Goal: Information Seeking & Learning: Check status

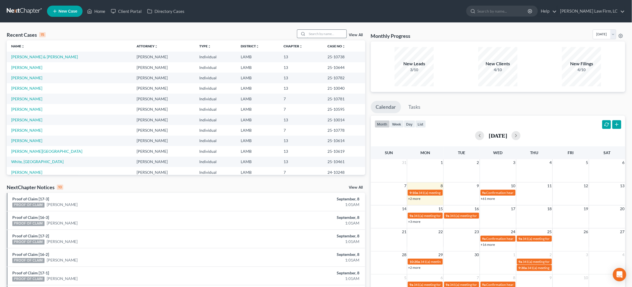
drag, startPoint x: 333, startPoint y: 32, endPoint x: 333, endPoint y: 29, distance: 3.1
click at [333, 32] on input "search" at bounding box center [326, 34] width 39 height 8
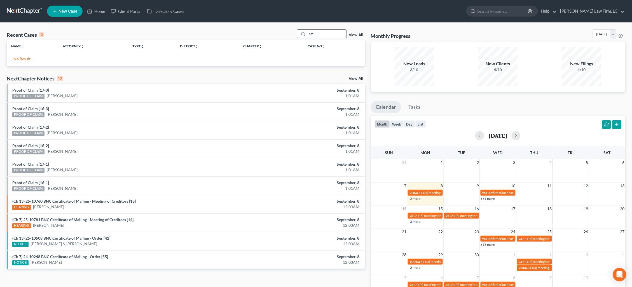
drag, startPoint x: 370, startPoint y: 27, endPoint x: 317, endPoint y: 32, distance: 53.4
click at [318, 32] on input "bte" at bounding box center [326, 34] width 39 height 8
drag, startPoint x: 297, startPoint y: 31, endPoint x: 286, endPoint y: 31, distance: 10.9
click at [286, 31] on div "Recent Cases 0 bte View All" at bounding box center [186, 34] width 358 height 11
type input "[PERSON_NAME]"
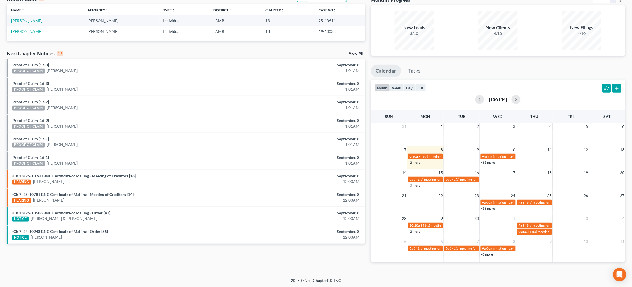
scroll to position [36, 0]
click at [26, 21] on link "[PERSON_NAME]" at bounding box center [26, 20] width 31 height 5
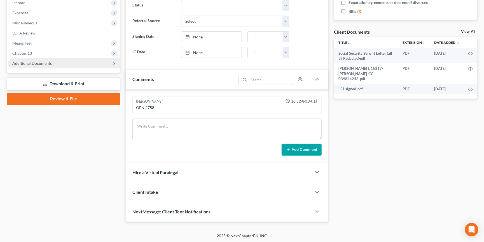
scroll to position [181, 0]
click at [70, 58] on span "Additional Documents" at bounding box center [64, 63] width 112 height 10
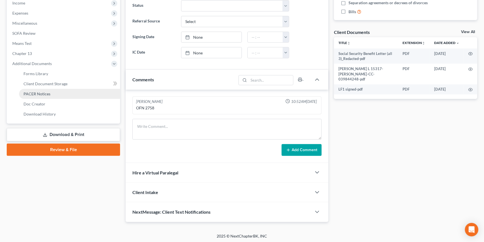
click at [63, 89] on link "PACER Notices" at bounding box center [69, 94] width 101 height 10
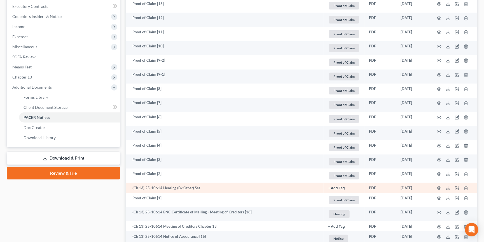
scroll to position [160, 0]
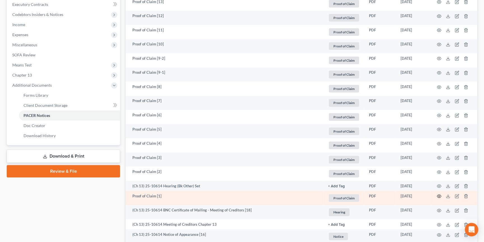
click at [440, 195] on circle "button" at bounding box center [439, 195] width 1 height 1
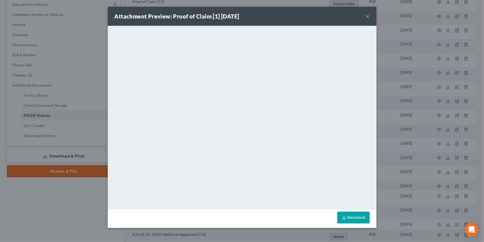
click at [367, 16] on button "×" at bounding box center [368, 16] width 4 height 7
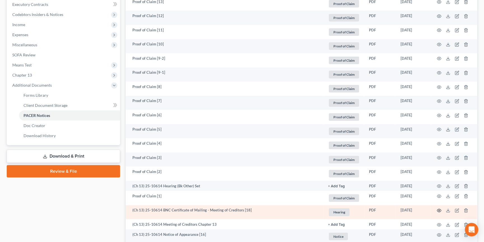
click at [439, 210] on circle "button" at bounding box center [439, 210] width 1 height 1
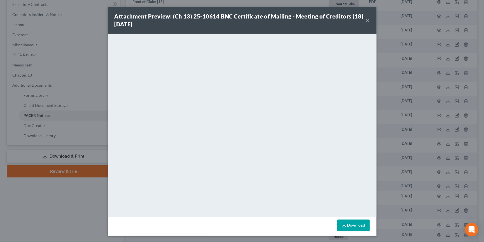
click at [414, 86] on div "Attachment Preview: (Ch 13) 25-10614 BNC Certificate of Mailing - Meeting of Cr…" at bounding box center [242, 121] width 484 height 242
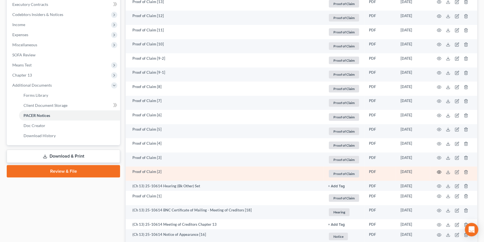
click at [439, 171] on circle "button" at bounding box center [439, 171] width 1 height 1
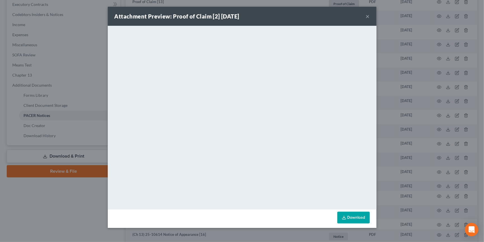
click at [404, 107] on div "Attachment Preview: Proof of Claim [2] [DATE] × <object ng-attr-data='[URL][DOM…" at bounding box center [242, 121] width 484 height 242
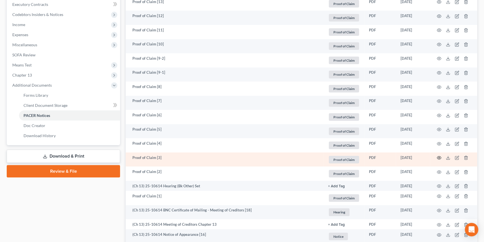
click at [438, 155] on icon "button" at bounding box center [439, 157] width 4 height 4
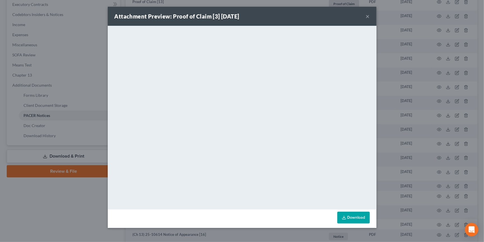
click at [405, 139] on div "Attachment Preview: Proof of Claim [3] [DATE] × <object ng-attr-data='[URL][DOM…" at bounding box center [242, 121] width 484 height 242
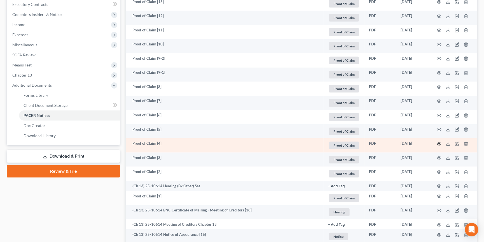
click at [440, 141] on icon "button" at bounding box center [439, 143] width 4 height 4
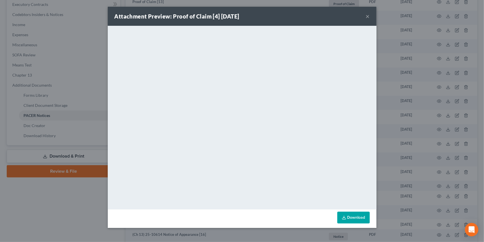
click at [427, 131] on div "Attachment Preview: Proof of Claim [4] [DATE] × <object ng-attr-data='[URL][DOM…" at bounding box center [242, 121] width 484 height 242
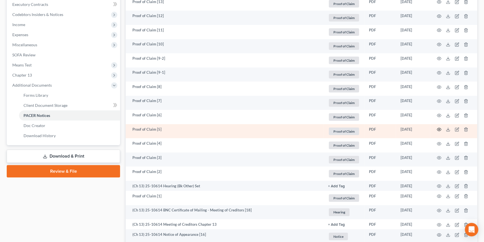
click at [439, 129] on circle "button" at bounding box center [439, 129] width 1 height 1
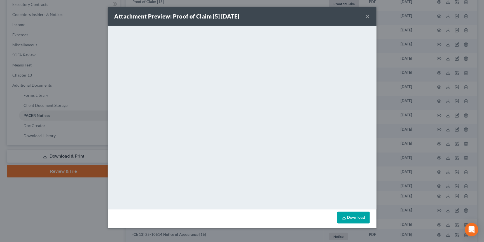
click at [432, 123] on div "Attachment Preview: Proof of Claim [5] [DATE] × <object ng-attr-data='[URL][DOM…" at bounding box center [242, 121] width 484 height 242
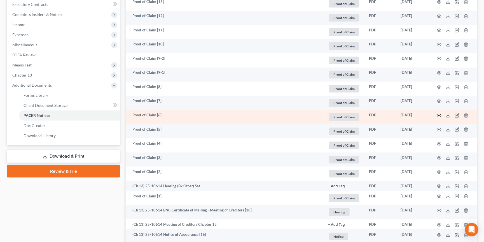
click at [438, 113] on icon "button" at bounding box center [439, 115] width 4 height 4
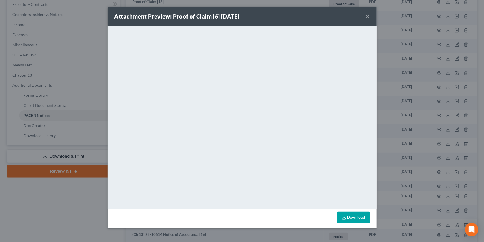
click at [432, 111] on div "Attachment Preview: Proof of Claim [6] [DATE] × <object ng-attr-data='[URL][DOM…" at bounding box center [242, 121] width 484 height 242
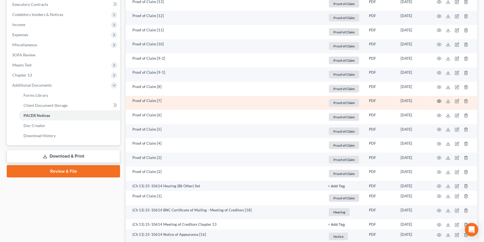
click at [439, 100] on icon "button" at bounding box center [439, 101] width 4 height 3
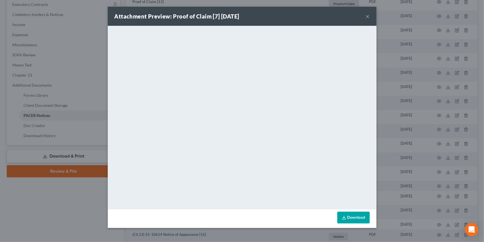
click at [424, 94] on div "Attachment Preview: Proof of Claim [7] [DATE] × <object ng-attr-data='[URL][DOM…" at bounding box center [242, 121] width 484 height 242
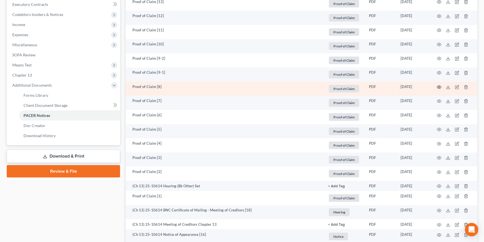
click at [439, 85] on icon "button" at bounding box center [439, 87] width 4 height 4
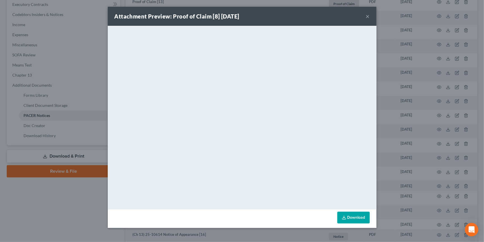
click at [426, 83] on div "Attachment Preview: Proof of Claim [8] [DATE] × <object ng-attr-data='[URL][DOM…" at bounding box center [242, 121] width 484 height 242
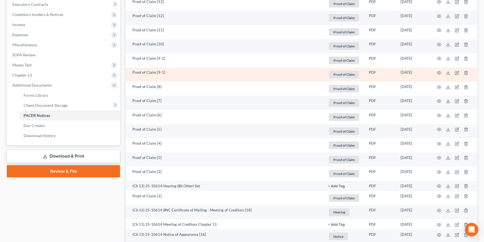
click at [439, 74] on td at bounding box center [453, 74] width 47 height 14
click at [438, 71] on icon "button" at bounding box center [439, 73] width 4 height 4
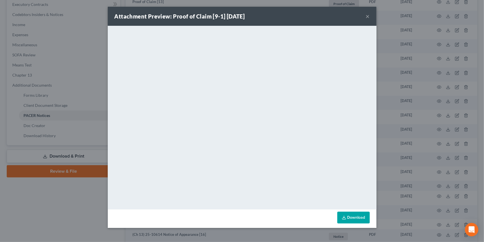
click at [409, 92] on div "Attachment Preview: Proof of Claim [9-1] [DATE] × <object ng-attr-data='[URL][D…" at bounding box center [242, 121] width 484 height 242
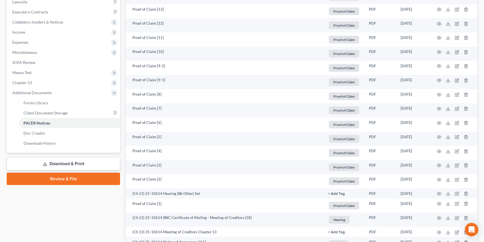
scroll to position [151, 0]
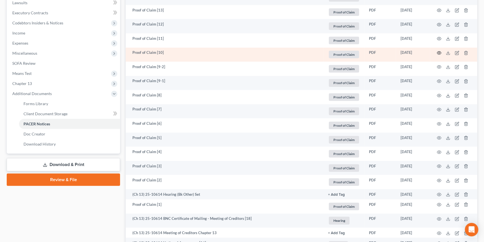
click at [438, 52] on icon "button" at bounding box center [439, 53] width 4 height 4
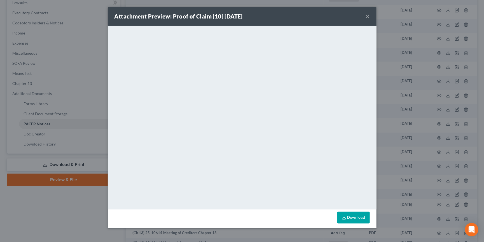
click at [402, 118] on div "Attachment Preview: Proof of Claim [10] [DATE] × <object ng-attr-data='[URL][DO…" at bounding box center [242, 121] width 484 height 242
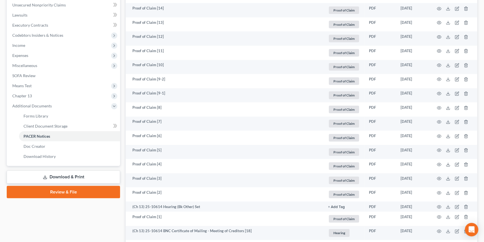
scroll to position [129, 0]
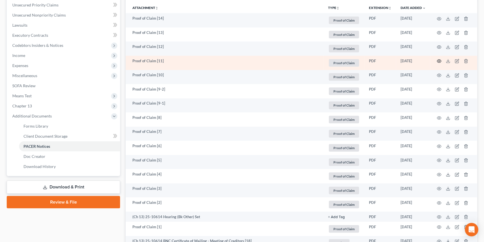
click at [439, 59] on icon "button" at bounding box center [439, 61] width 4 height 4
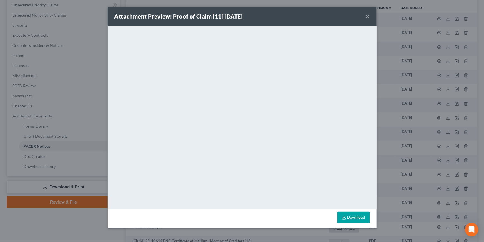
click at [441, 66] on div "Attachment Preview: Proof of Claim [11] [DATE] × <object ng-attr-data='[URL][DO…" at bounding box center [242, 121] width 484 height 242
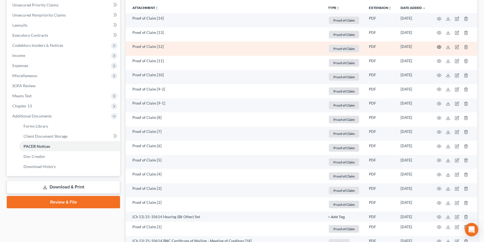
click at [440, 46] on icon "button" at bounding box center [439, 47] width 4 height 4
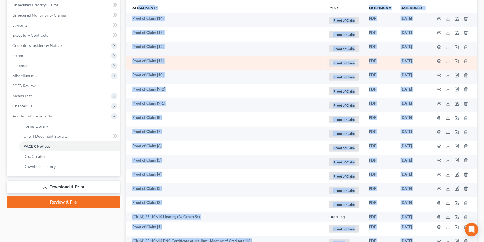
drag, startPoint x: 400, startPoint y: 122, endPoint x: 356, endPoint y: 66, distance: 71.1
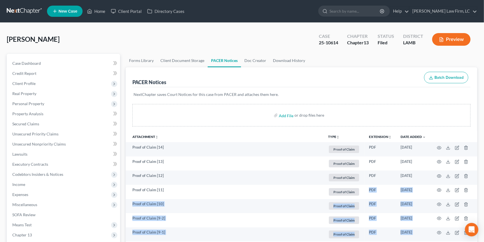
scroll to position [0, 0]
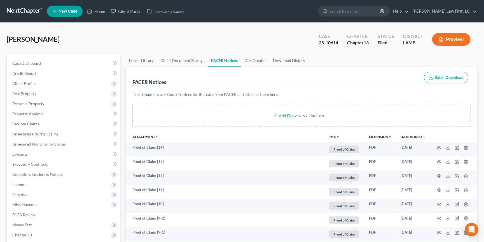
click at [391, 69] on div "PACER Notices Batch Download" at bounding box center [301, 77] width 338 height 20
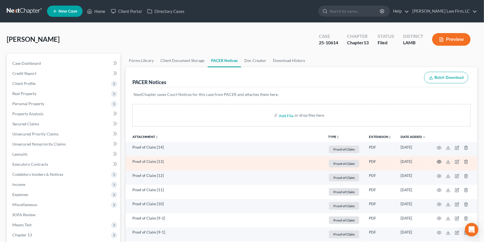
click at [439, 161] on icon "button" at bounding box center [439, 161] width 4 height 4
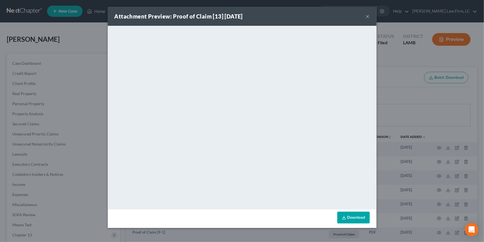
click at [397, 66] on div "Attachment Preview: Proof of Claim [13] [DATE] × <object ng-attr-data='[URL][DO…" at bounding box center [242, 121] width 484 height 242
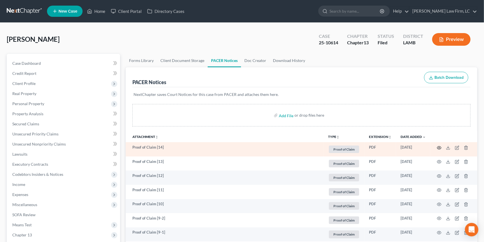
click at [439, 147] on icon "button" at bounding box center [439, 147] width 4 height 4
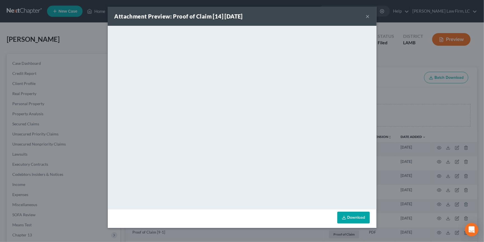
click at [423, 111] on div "Attachment Preview: Proof of Claim [14] [DATE] × <object ng-attr-data='[URL][DO…" at bounding box center [242, 121] width 484 height 242
